Goal: Task Accomplishment & Management: Manage account settings

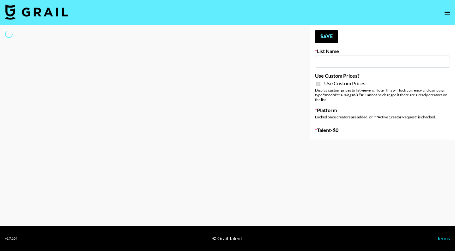
type input "Temu Q4"
checkbox input "true"
select select "Brand"
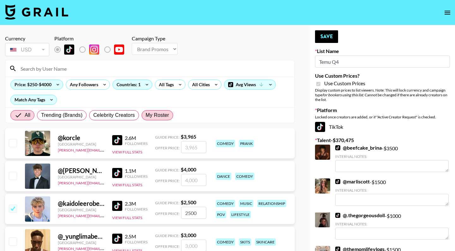
click at [151, 115] on span "My Roster" at bounding box center [157, 116] width 23 height 8
click at [146, 115] on input "My Roster" at bounding box center [146, 115] width 0 height 0
radio input "true"
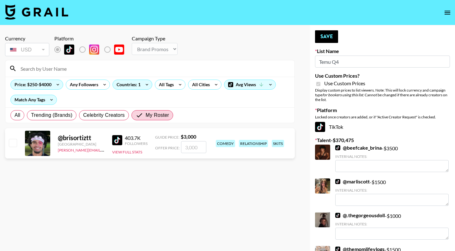
scroll to position [2602, 0]
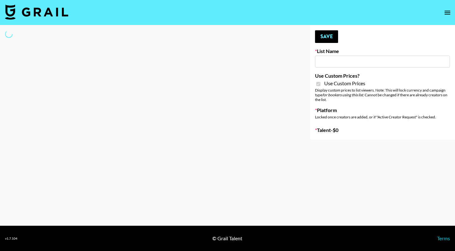
type input "Temu Q4"
checkbox input "true"
select select "Brand"
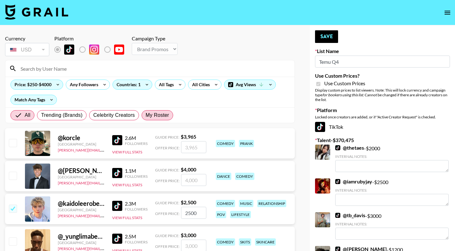
click at [153, 116] on span "My Roster" at bounding box center [157, 116] width 23 height 8
click at [146, 115] on input "My Roster" at bounding box center [146, 115] width 0 height 0
radio input "true"
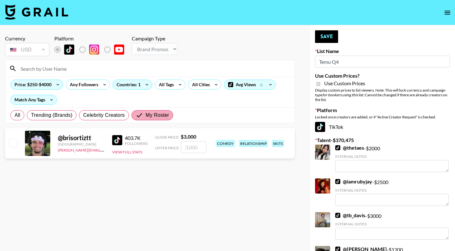
click at [153, 116] on span "My Roster" at bounding box center [157, 116] width 23 height 8
click at [146, 116] on input "My Roster" at bounding box center [141, 116] width 10 height 8
click at [150, 118] on span "My Roster" at bounding box center [157, 116] width 23 height 8
click at [146, 118] on input "My Roster" at bounding box center [141, 116] width 10 height 8
click at [110, 115] on span "Celebrity Creators" at bounding box center [104, 116] width 42 height 8
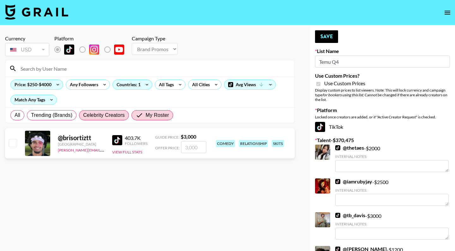
click at [83, 115] on input "Celebrity Creators" at bounding box center [83, 115] width 0 height 0
radio input "true"
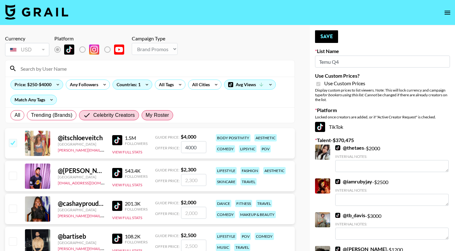
click at [156, 116] on span "My Roster" at bounding box center [157, 116] width 23 height 8
click at [146, 115] on input "My Roster" at bounding box center [146, 115] width 0 height 0
radio input "true"
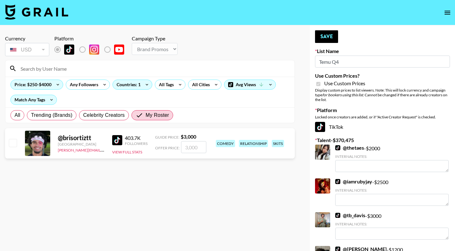
click at [75, 74] on div at bounding box center [149, 68] width 289 height 16
click at [72, 66] on input at bounding box center [154, 69] width 274 height 10
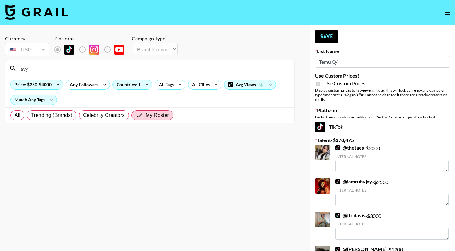
type input "ayy"
click at [22, 111] on div "All Trending (Brands) Celebrity Creators My Roster" at bounding box center [91, 115] width 165 height 15
click at [18, 120] on label "All" at bounding box center [17, 115] width 14 height 10
click at [15, 115] on input "All" at bounding box center [15, 115] width 0 height 0
radio input "true"
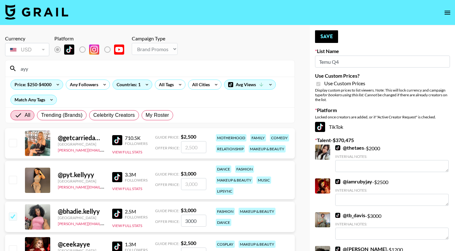
click at [61, 68] on input "ayy" at bounding box center [154, 69] width 274 height 10
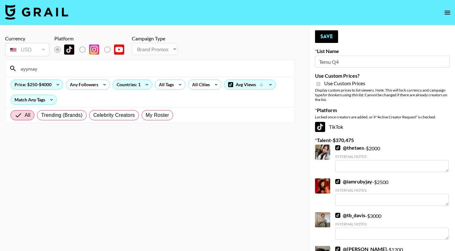
click at [182, 176] on section "Currency USD USD ​ Platform Campaign Type Choose Type... Song Promos Brand Prom…" at bounding box center [150, 130] width 290 height 201
click at [131, 83] on div "Countries: 1" at bounding box center [132, 84] width 39 height 9
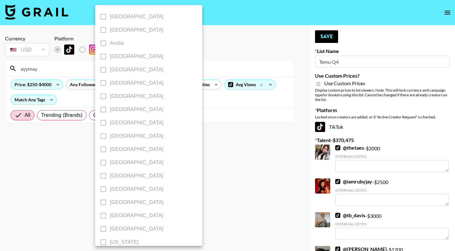
click at [225, 130] on div at bounding box center [227, 125] width 455 height 251
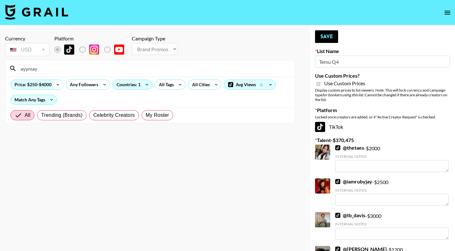
click at [55, 84] on icon at bounding box center [58, 84] width 10 height 9
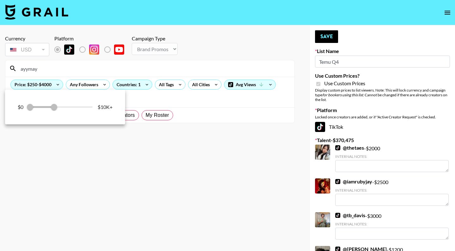
click at [80, 106] on div "$0 250 4,000 $10K+" at bounding box center [65, 106] width 95 height 9
click at [67, 136] on div at bounding box center [227, 125] width 455 height 251
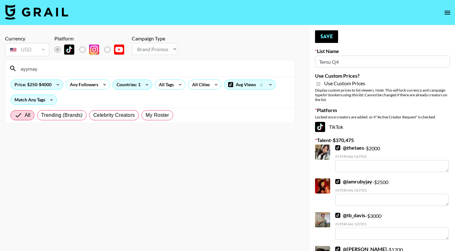
click at [60, 71] on input "ayymay" at bounding box center [154, 69] width 274 height 10
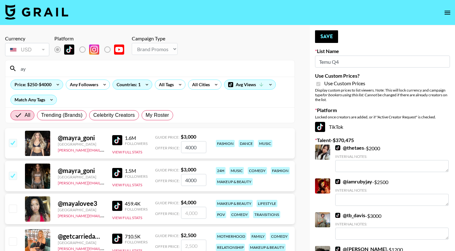
type input "a"
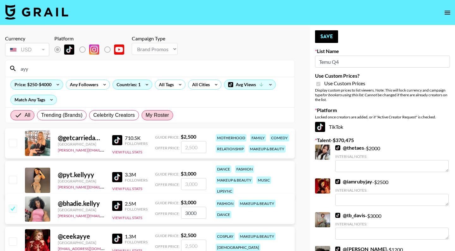
type input "ayy"
click at [166, 115] on span "My Roster" at bounding box center [157, 116] width 23 height 8
click at [146, 115] on input "My Roster" at bounding box center [146, 115] width 0 height 0
radio input "true"
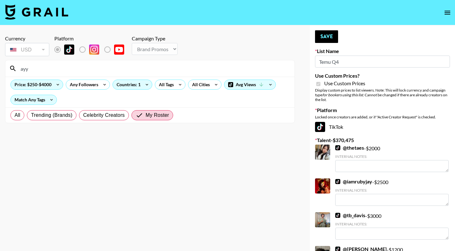
click at [83, 73] on input "ayy" at bounding box center [154, 69] width 274 height 10
type input "a"
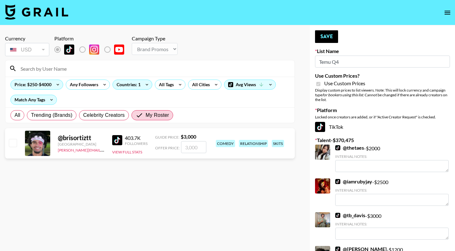
click at [218, 41] on div "Currency USD USD ​ Platform Campaign Type Choose Type... Song Promos Brand Prom…" at bounding box center [150, 46] width 290 height 22
click at [448, 9] on icon "open drawer" at bounding box center [448, 13] width 8 height 8
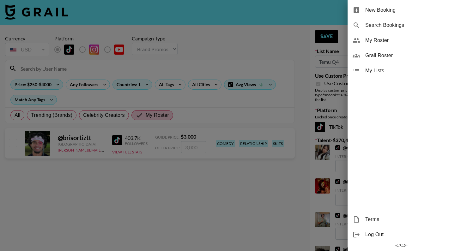
click at [293, 23] on div at bounding box center [227, 125] width 455 height 251
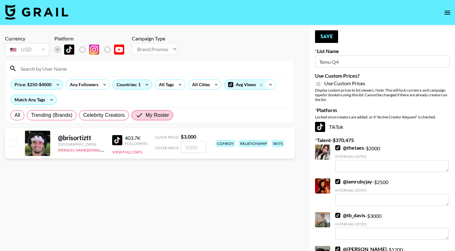
click at [267, 87] on icon at bounding box center [271, 84] width 10 height 9
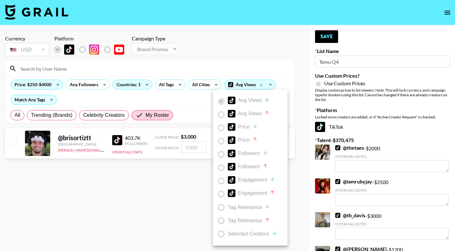
click at [246, 66] on div at bounding box center [227, 125] width 455 height 251
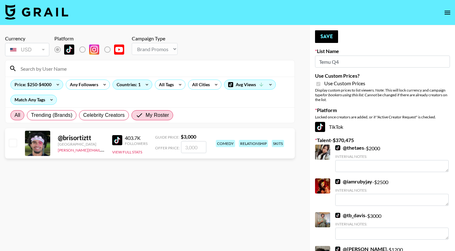
click at [16, 116] on span "All" at bounding box center [18, 116] width 6 height 8
click at [15, 115] on input "All" at bounding box center [15, 115] width 0 height 0
radio input "true"
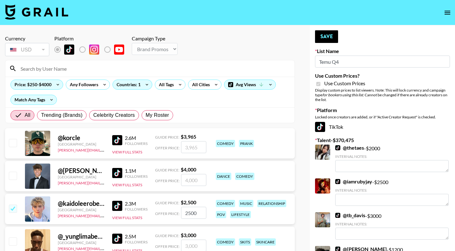
click at [445, 17] on button "open drawer" at bounding box center [448, 12] width 13 height 13
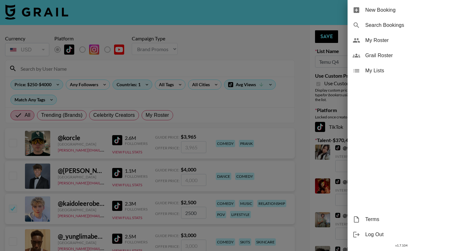
click at [312, 19] on div at bounding box center [227, 125] width 455 height 251
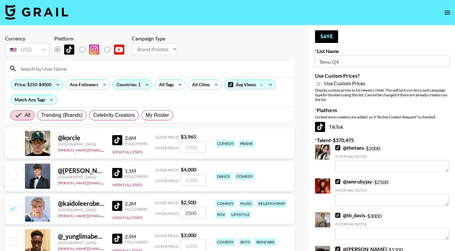
click at [447, 13] on icon "open drawer" at bounding box center [448, 13] width 8 height 8
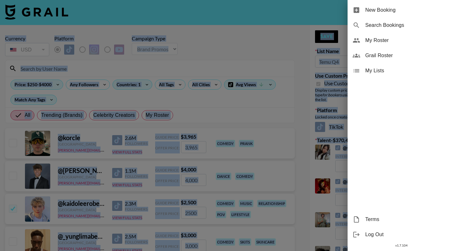
drag, startPoint x: 368, startPoint y: 43, endPoint x: 422, endPoint y: -8, distance: 74.3
click at [321, 15] on div at bounding box center [227, 125] width 455 height 251
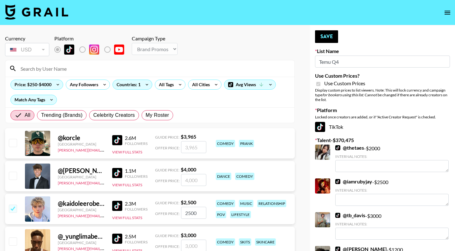
click at [454, 13] on button "open drawer" at bounding box center [448, 12] width 13 height 13
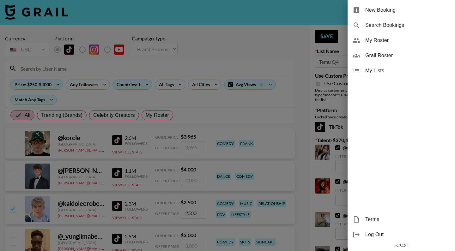
click at [368, 40] on span "My Roster" at bounding box center [408, 41] width 85 height 8
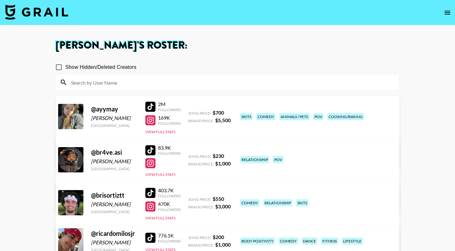
click at [230, 156] on link "View/Edit Details" at bounding box center [148, 159] width 163 height 6
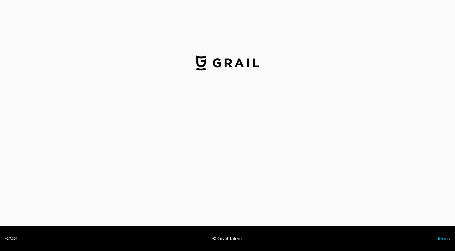
select select "USD"
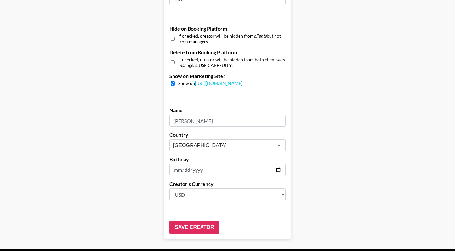
scroll to position [591, 0]
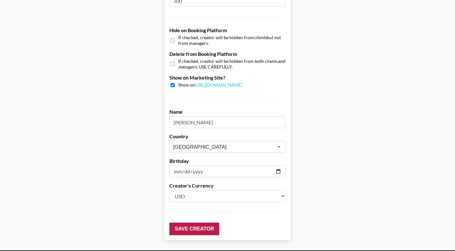
click at [190, 223] on input "Save Creator" at bounding box center [195, 229] width 50 height 13
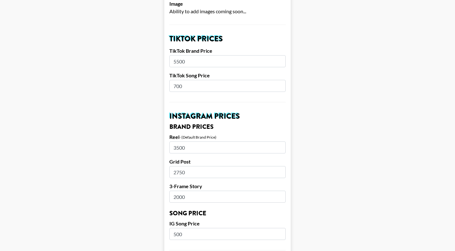
scroll to position [229, 0]
click at [179, 55] on input "5500" at bounding box center [228, 61] width 116 height 12
type input "4000"
click at [154, 84] on main "Your changes have been saved! Airtable ID: recdDeuSm8GBgnvAG Manager(s) leonard…" at bounding box center [227, 214] width 445 height 816
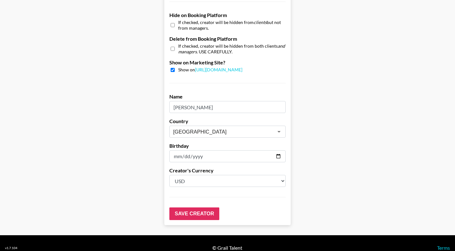
scroll to position [626, 0]
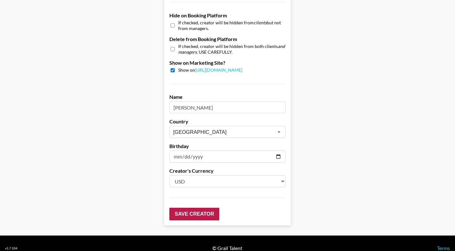
click at [203, 208] on input "Save Creator" at bounding box center [195, 214] width 50 height 13
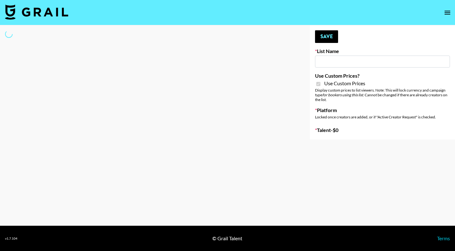
select select "Brand"
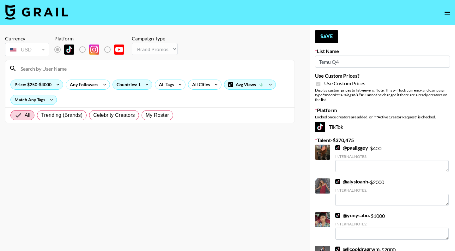
type input "Temu Q4"
checkbox input "true"
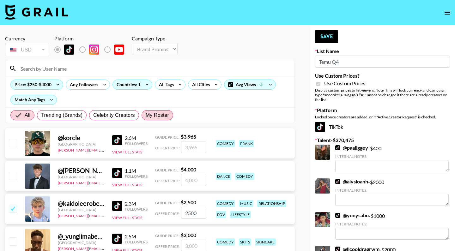
click at [150, 118] on span "My Roster" at bounding box center [157, 116] width 23 height 8
click at [146, 115] on input "My Roster" at bounding box center [146, 115] width 0 height 0
radio input "true"
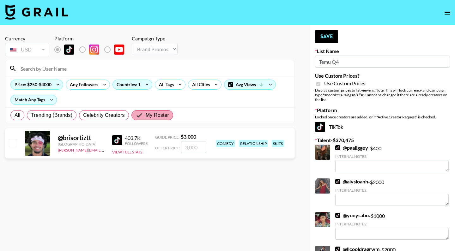
click at [165, 118] on span "My Roster" at bounding box center [157, 116] width 23 height 8
click at [146, 118] on input "My Roster" at bounding box center [141, 116] width 10 height 8
click at [90, 24] on nav at bounding box center [227, 12] width 455 height 25
click at [54, 83] on icon at bounding box center [58, 84] width 10 height 9
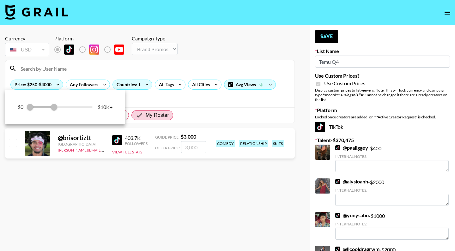
click at [168, 99] on div at bounding box center [227, 125] width 455 height 251
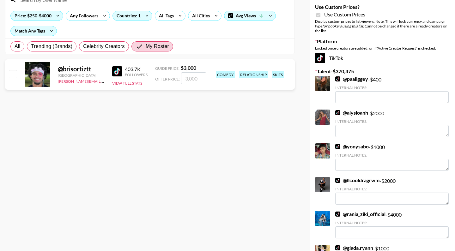
scroll to position [68, 0]
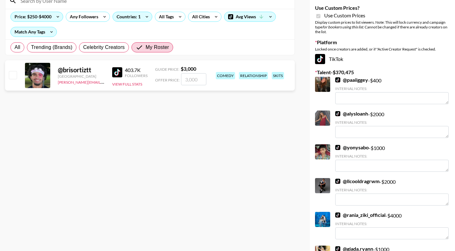
click at [186, 1] on input at bounding box center [154, 1] width 274 height 10
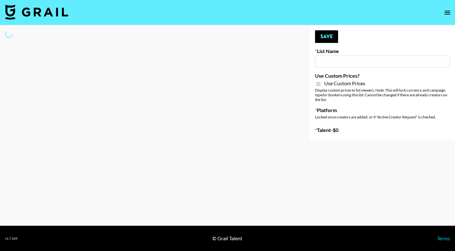
type input "Temu Q4"
checkbox input "true"
select select "Brand"
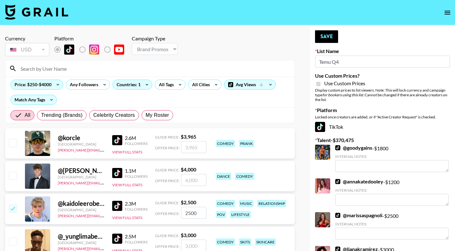
click at [164, 121] on div "All Trending (Brands) Celebrity Creators My Roster" at bounding box center [91, 115] width 165 height 15
click at [163, 118] on span "My Roster" at bounding box center [157, 116] width 23 height 8
click at [146, 115] on input "My Roster" at bounding box center [146, 115] width 0 height 0
radio input "true"
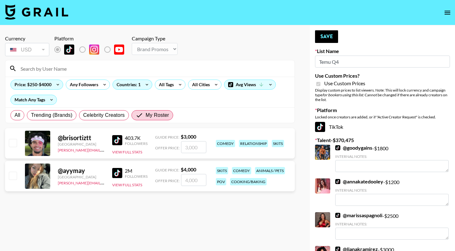
click at [9, 179] on input "checkbox" at bounding box center [13, 176] width 8 height 8
checkbox input "true"
type input "4000"
click at [332, 37] on button "Save" at bounding box center [326, 36] width 23 height 13
radio input "true"
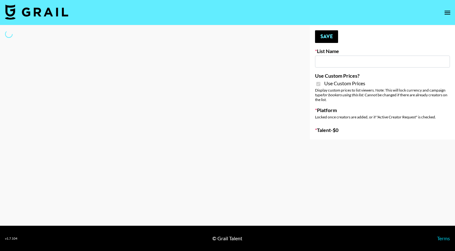
type input "StudyPaths"
checkbox input "true"
select select "Brand"
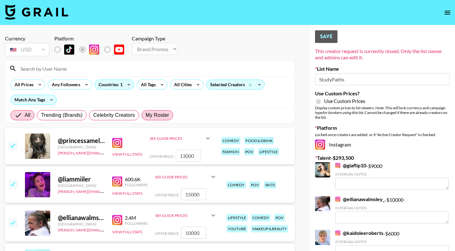
click at [168, 114] on span "My Roster" at bounding box center [157, 116] width 23 height 8
click at [146, 115] on input "My Roster" at bounding box center [146, 115] width 0 height 0
radio input "true"
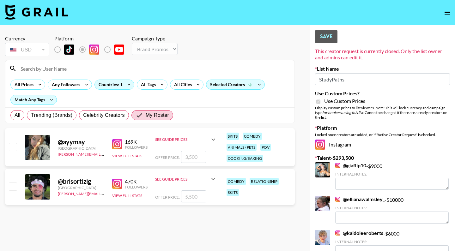
click at [13, 186] on input "checkbox" at bounding box center [13, 187] width 8 height 8
checkbox input "true"
type input "5500"
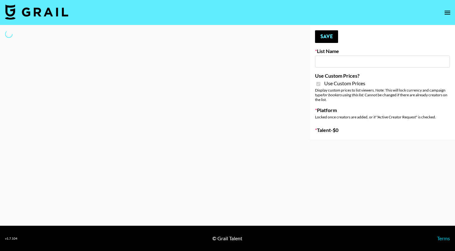
type input "Whiteout Survival ([DATE])"
checkbox input "true"
select select "Brand"
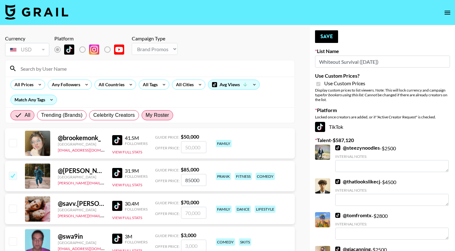
click at [157, 112] on span "My Roster" at bounding box center [157, 116] width 23 height 8
click at [146, 115] on input "My Roster" at bounding box center [146, 115] width 0 height 0
radio input "true"
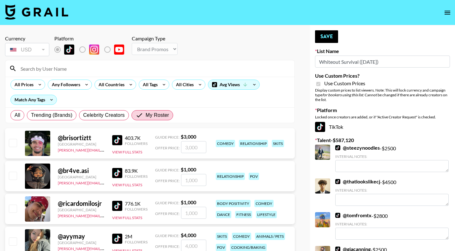
click at [13, 143] on input "checkbox" at bounding box center [13, 143] width 8 height 8
checkbox input "true"
type input "3000"
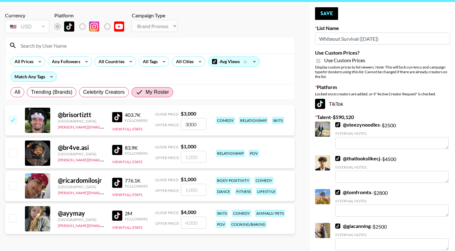
scroll to position [25, 0]
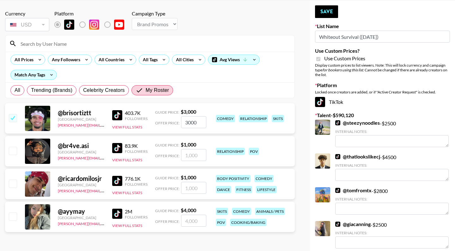
click at [10, 220] on input "checkbox" at bounding box center [13, 217] width 8 height 8
checkbox input "true"
type input "4000"
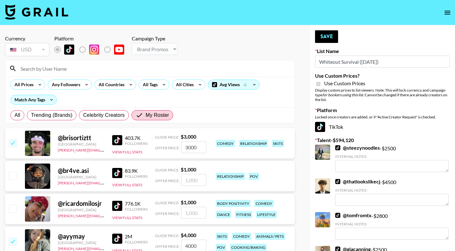
scroll to position [0, 0]
click at [330, 40] on button "Save" at bounding box center [326, 36] width 23 height 13
